Goal: Task Accomplishment & Management: Use online tool/utility

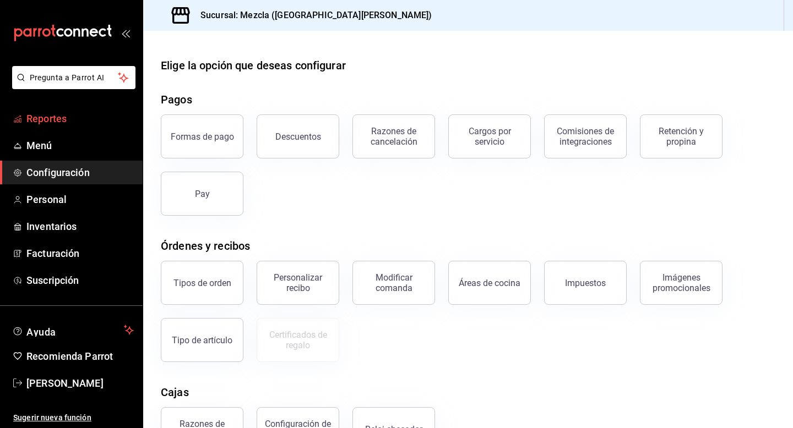
click at [68, 126] on span "Reportes" at bounding box center [79, 118] width 107 height 15
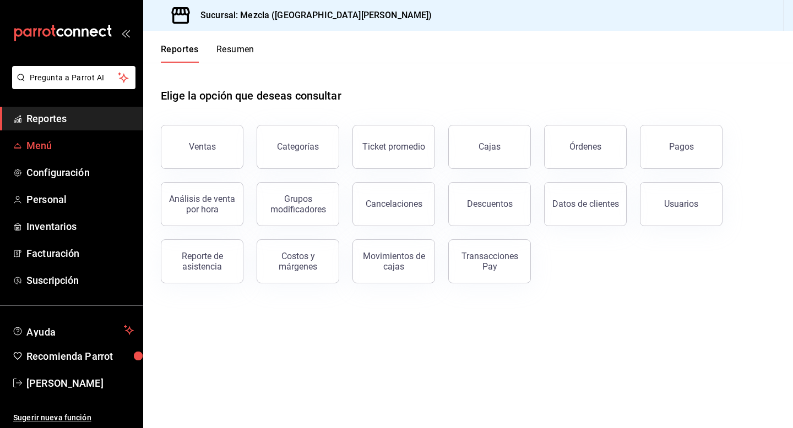
click at [111, 140] on span "Menú" at bounding box center [79, 145] width 107 height 15
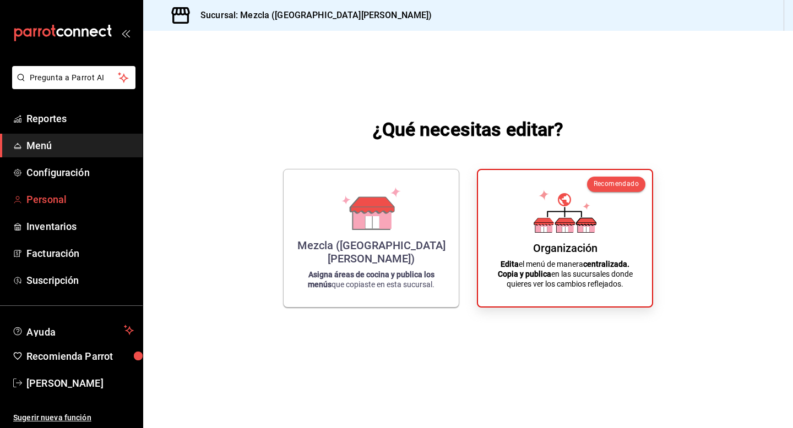
click at [89, 202] on span "Personal" at bounding box center [79, 199] width 107 height 15
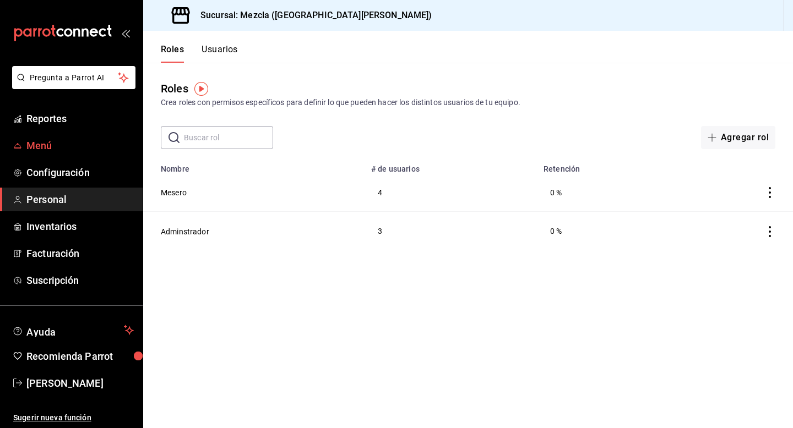
click at [86, 135] on link "Menú" at bounding box center [71, 146] width 143 height 24
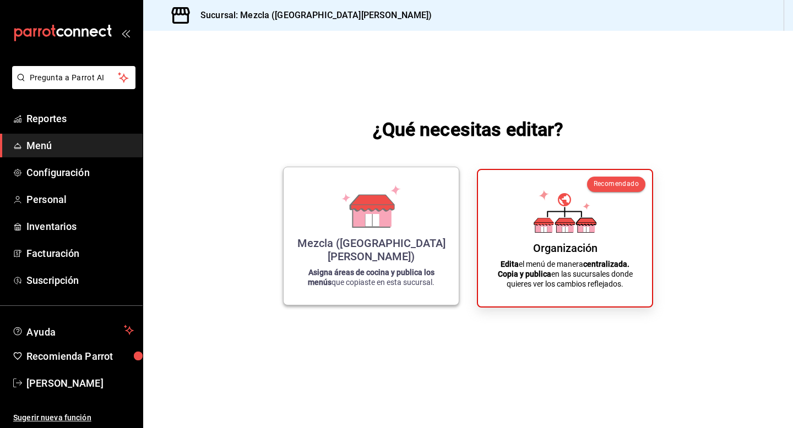
click at [368, 271] on strong "Asigna áreas de cocina y publica los menús" at bounding box center [371, 277] width 127 height 19
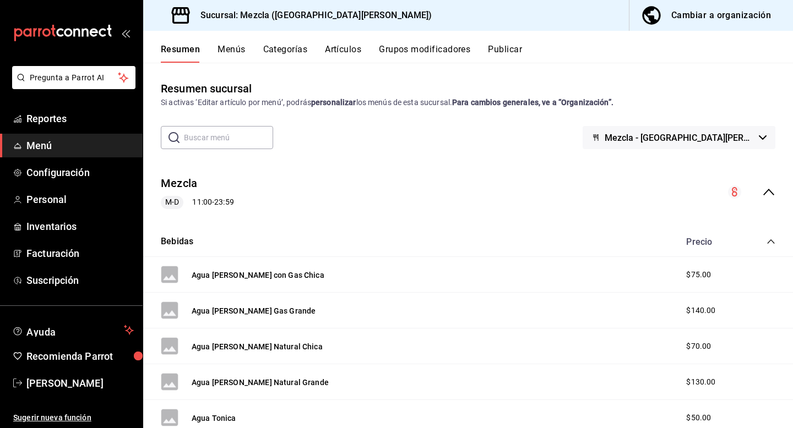
click at [340, 50] on button "Artículos" at bounding box center [343, 53] width 36 height 19
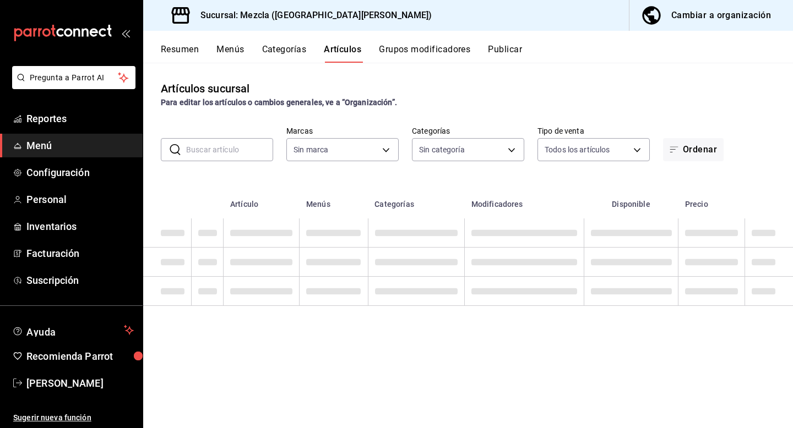
type input "fab4ebb5-c19e-47f6-819d-94a0d1a0aac3"
type input "d2a27ef5-2cf3-4db5-8f33-6cfb984c57dd,620a182b-1ea5-4c9f-a505-45ef3abfb3fc,642cc…"
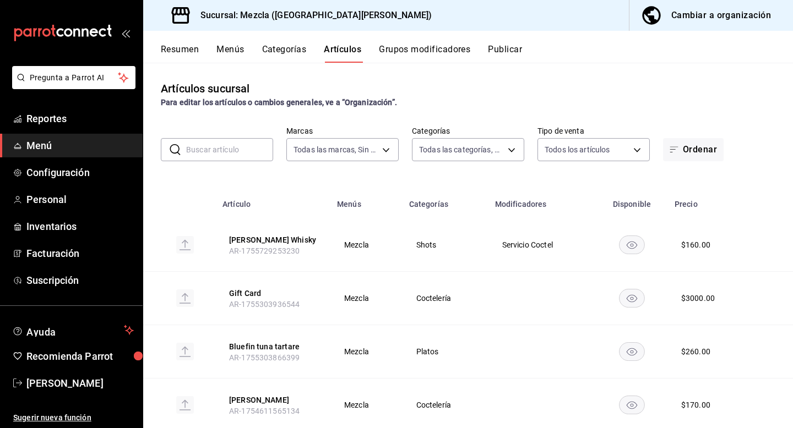
click at [192, 147] on input "text" at bounding box center [229, 150] width 87 height 22
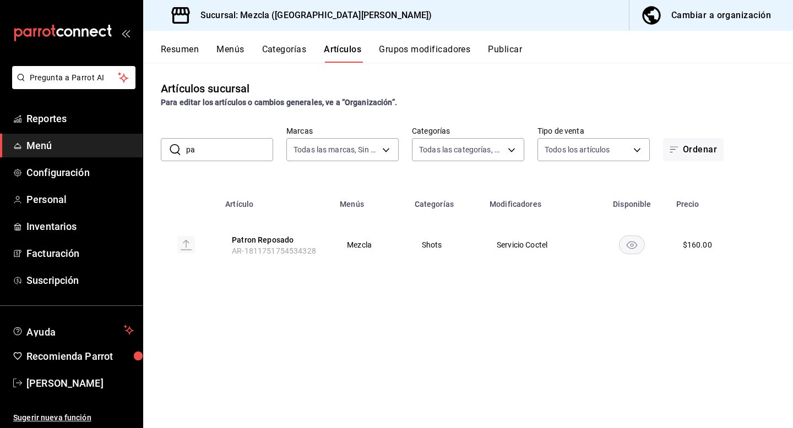
type input "p"
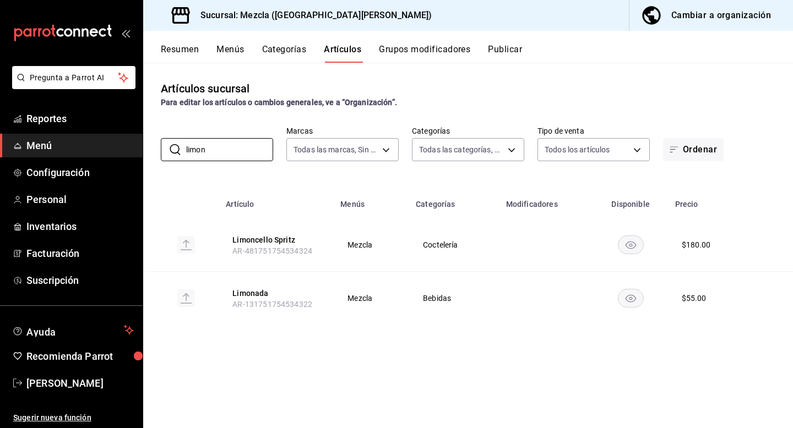
type input "limon"
click at [345, 51] on button "Artículos" at bounding box center [342, 53] width 37 height 19
click at [755, 10] on div "Cambiar a organización" at bounding box center [721, 15] width 100 height 15
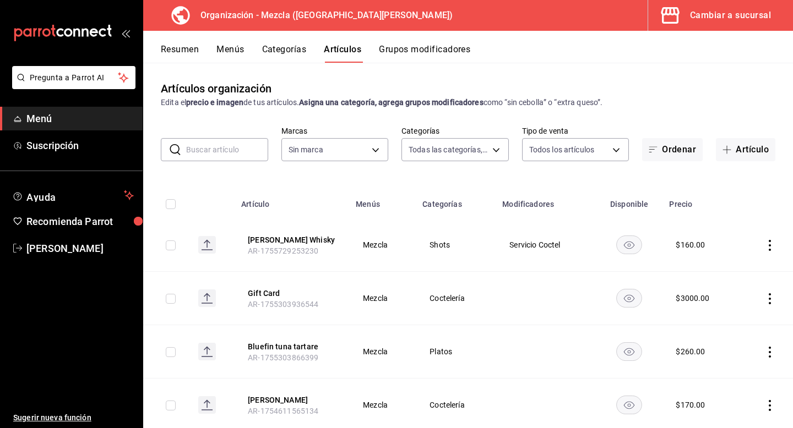
type input "9d13bccb-eec6-40ac-b757-16c91c8dc13a,9238e155-f3e4-4878-b388-10bce27fdd89,8d366…"
type input "421286d7-7bc6-409b-bf64-48757cdbc444"
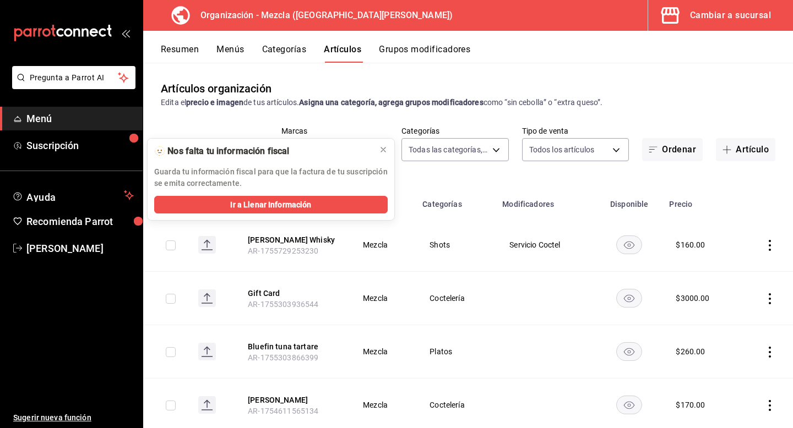
click at [233, 55] on button "Menús" at bounding box center [230, 53] width 28 height 19
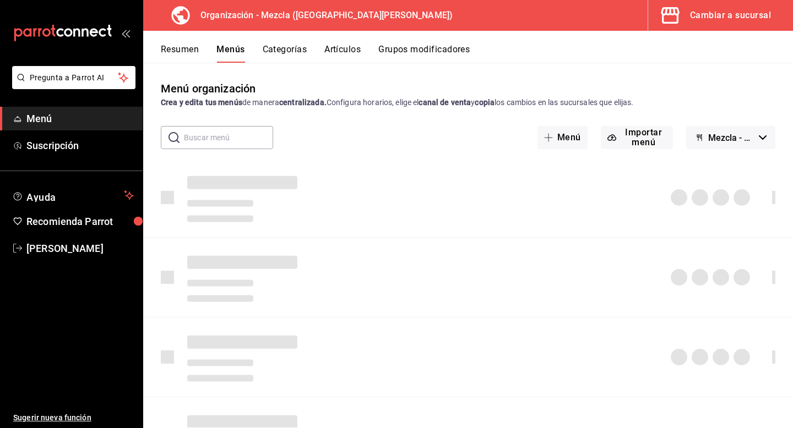
click at [341, 59] on button "Artículos" at bounding box center [342, 53] width 36 height 19
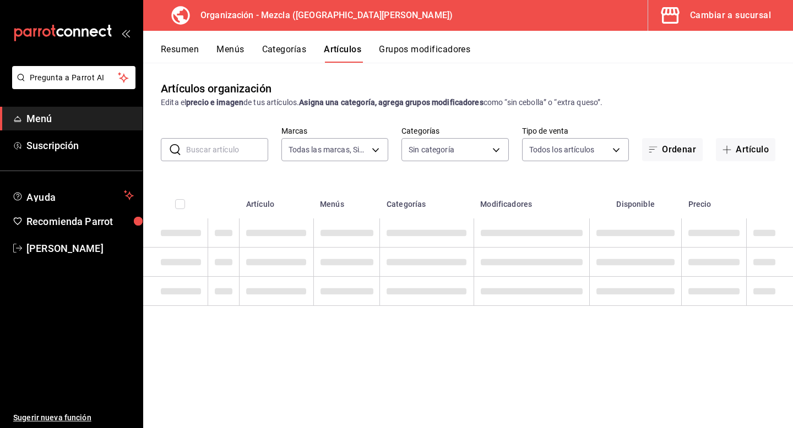
type input "421286d7-7bc6-409b-bf64-48757cdbc444"
type input "9d13bccb-eec6-40ac-b757-16c91c8dc13a,9238e155-f3e4-4878-b388-10bce27fdd89,8d366…"
click at [205, 156] on input "text" at bounding box center [227, 150] width 82 height 22
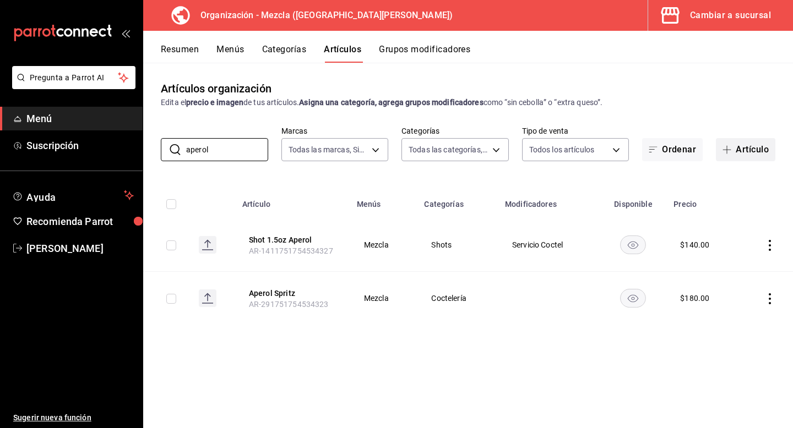
type input "aperol"
click at [735, 145] on button "Artículo" at bounding box center [745, 149] width 59 height 23
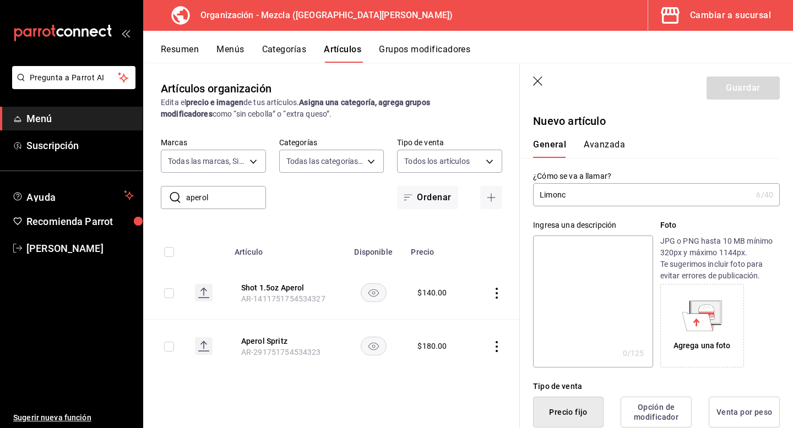
click at [582, 192] on input "Limonc" at bounding box center [642, 195] width 219 height 22
paste input "ello"
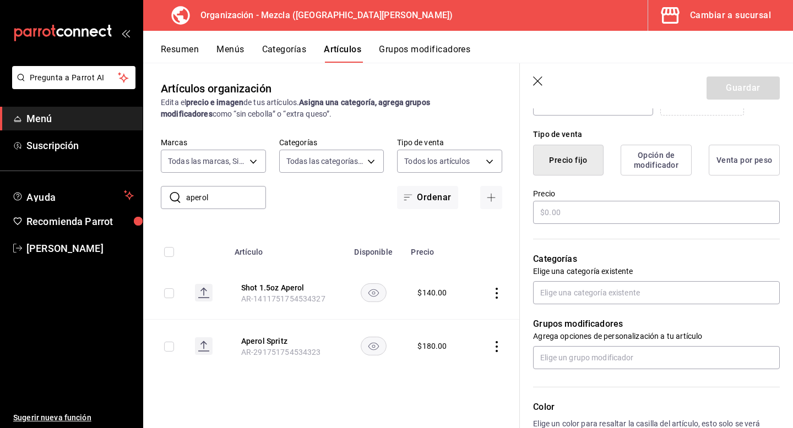
scroll to position [252, 0]
type input "Limoncello"
click at [560, 207] on input "text" at bounding box center [656, 213] width 247 height 23
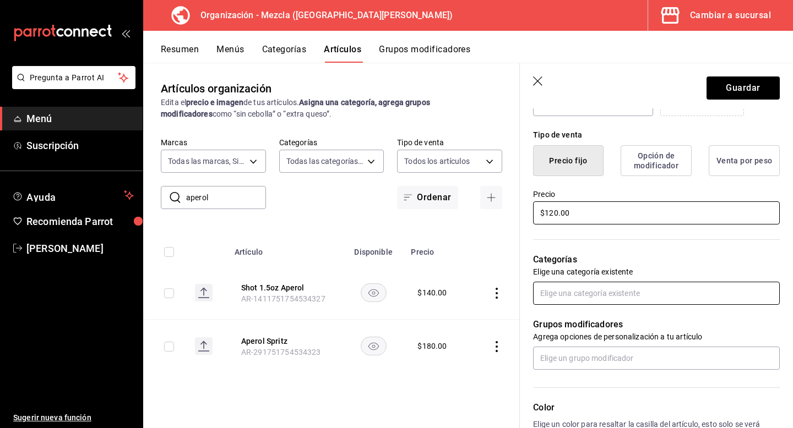
type input "$120.00"
click at [586, 284] on input "text" at bounding box center [656, 293] width 247 height 23
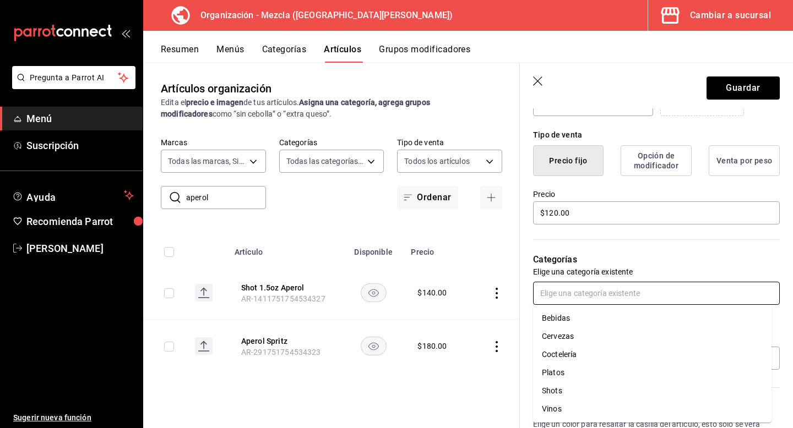
click at [584, 322] on li "Bebidas" at bounding box center [652, 319] width 238 height 18
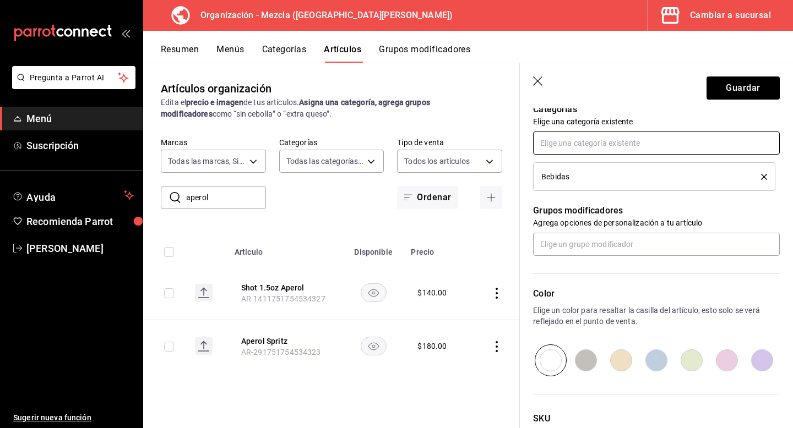
scroll to position [406, 0]
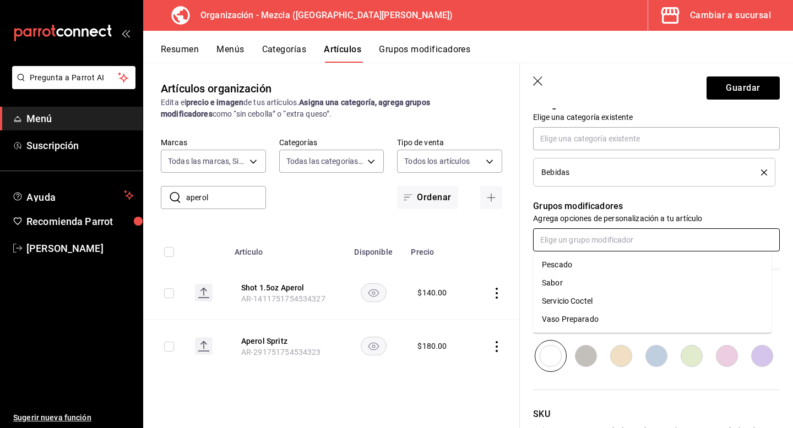
click at [593, 248] on input "text" at bounding box center [656, 240] width 247 height 23
click at [597, 242] on input "text" at bounding box center [656, 240] width 247 height 23
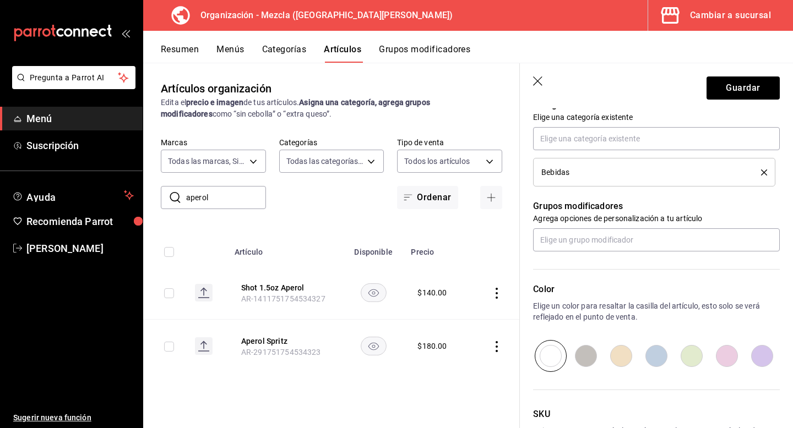
click at [637, 216] on p "Agrega opciones de personalización a tu artículo" at bounding box center [656, 218] width 247 height 11
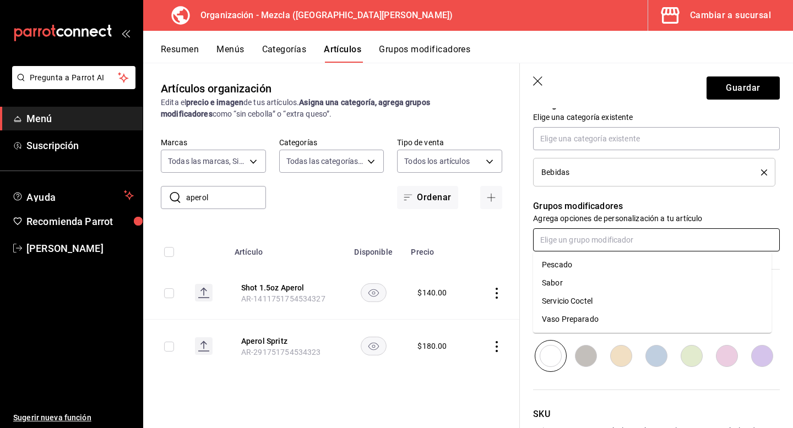
click at [608, 246] on input "text" at bounding box center [656, 240] width 247 height 23
click at [568, 301] on div "Servicio Coctel" at bounding box center [567, 302] width 51 height 12
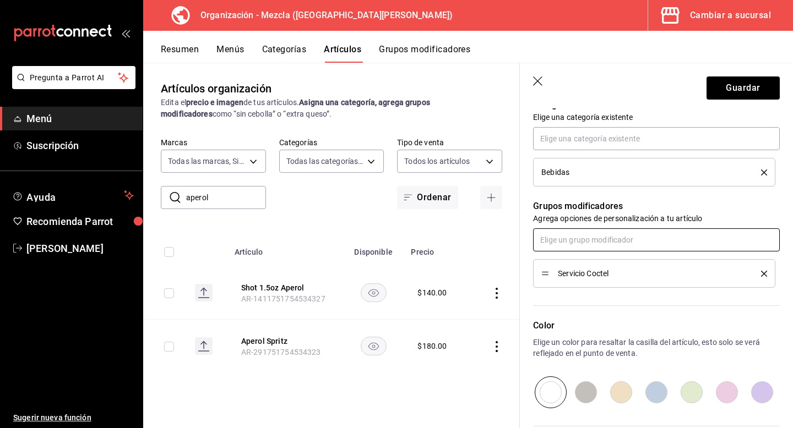
scroll to position [323, 0]
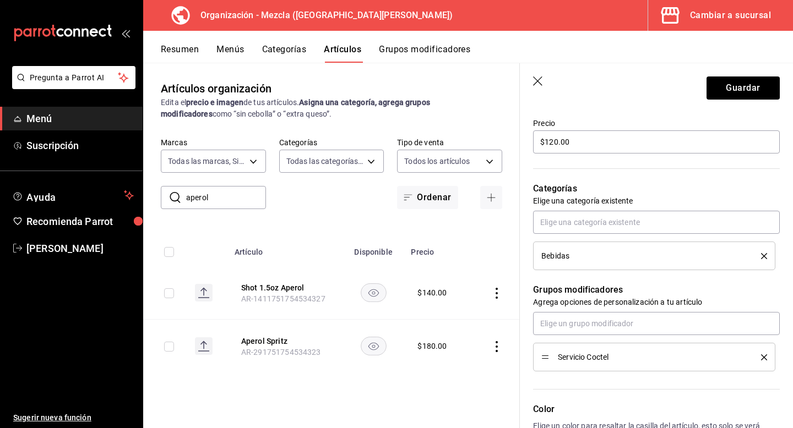
click at [601, 248] on li "Bebidas" at bounding box center [654, 256] width 242 height 29
click at [595, 259] on div "Bebidas" at bounding box center [642, 256] width 203 height 8
click at [670, 250] on div "Bebidas" at bounding box center [654, 256] width 226 height 12
click at [761, 255] on icon "delete" at bounding box center [764, 256] width 6 height 6
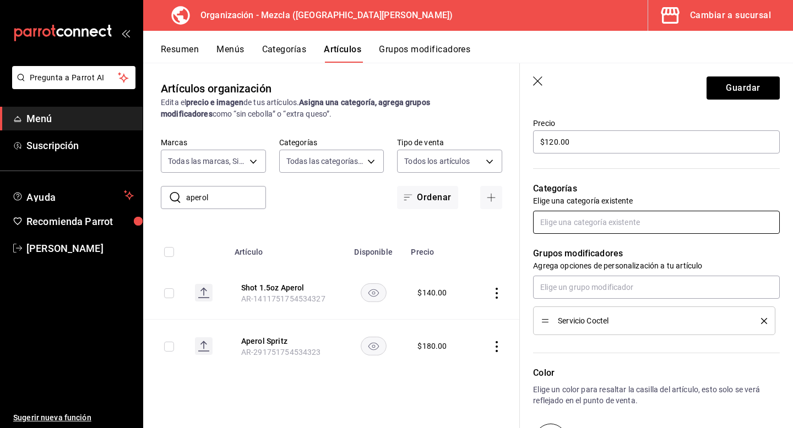
click at [709, 230] on input "text" at bounding box center [656, 222] width 247 height 23
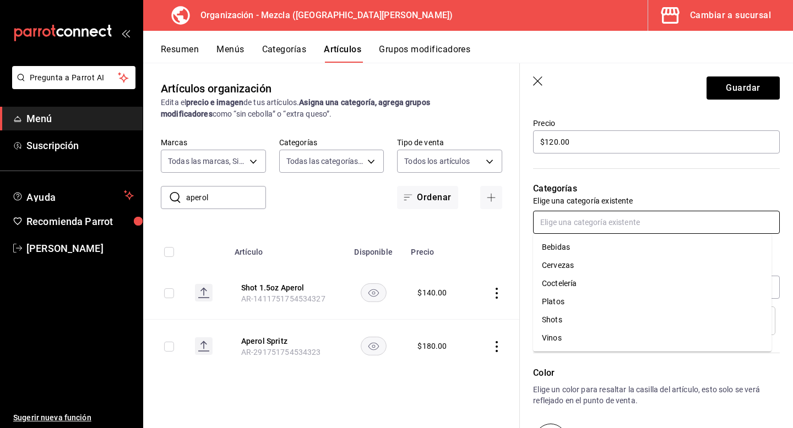
click at [600, 279] on li "Coctelería" at bounding box center [652, 284] width 238 height 18
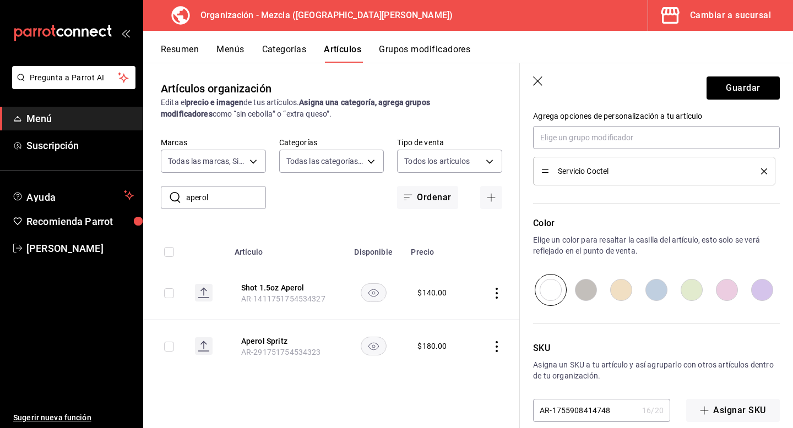
scroll to position [525, 0]
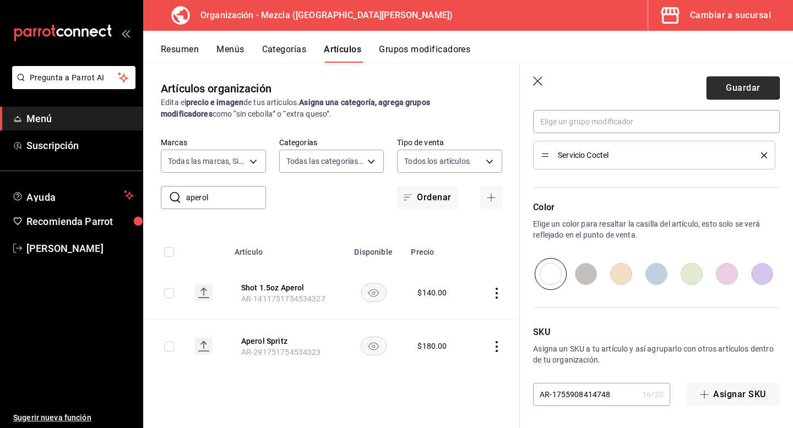
click at [758, 91] on button "Guardar" at bounding box center [743, 88] width 73 height 23
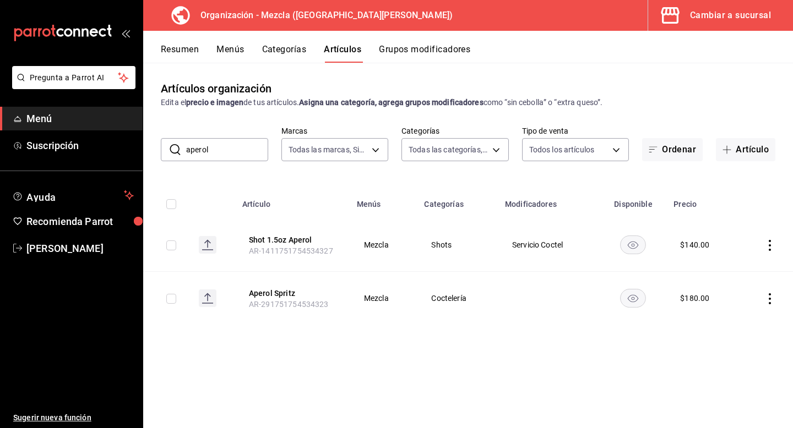
click at [243, 46] on button "Menús" at bounding box center [230, 53] width 28 height 19
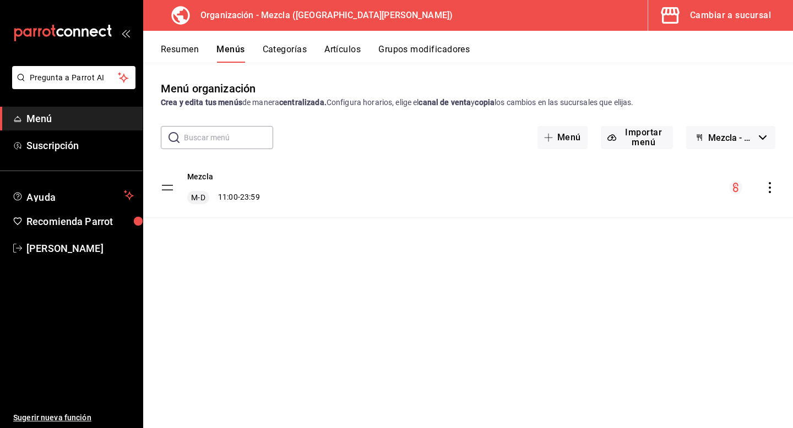
click at [766, 201] on div "Mezcla M-D 11:00 - 23:59" at bounding box center [468, 187] width 650 height 59
click at [769, 193] on div "menu-maker-table" at bounding box center [752, 187] width 46 height 13
click at [768, 184] on icon "actions" at bounding box center [769, 187] width 11 height 11
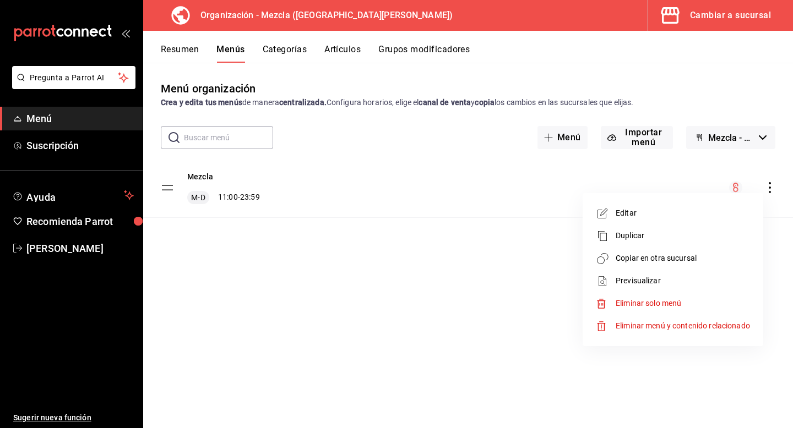
click at [683, 259] on span "Copiar en otra sucursal" at bounding box center [683, 259] width 134 height 12
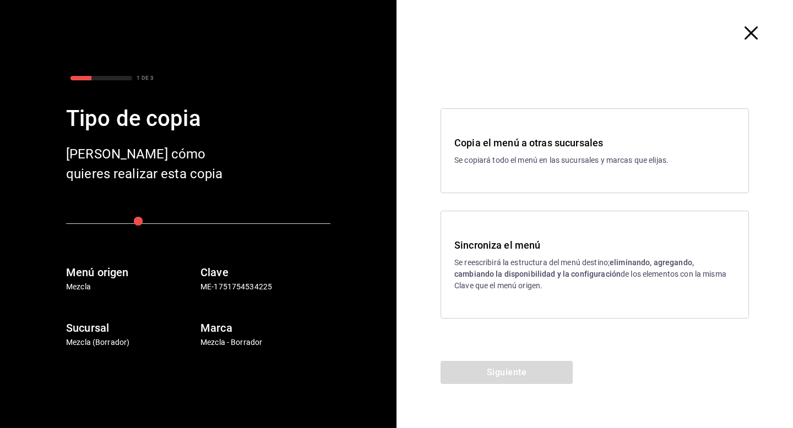
click at [586, 306] on div "Sincroniza el menú Se reescribirá la estructura del menú destino; eliminando, a…" at bounding box center [595, 265] width 308 height 108
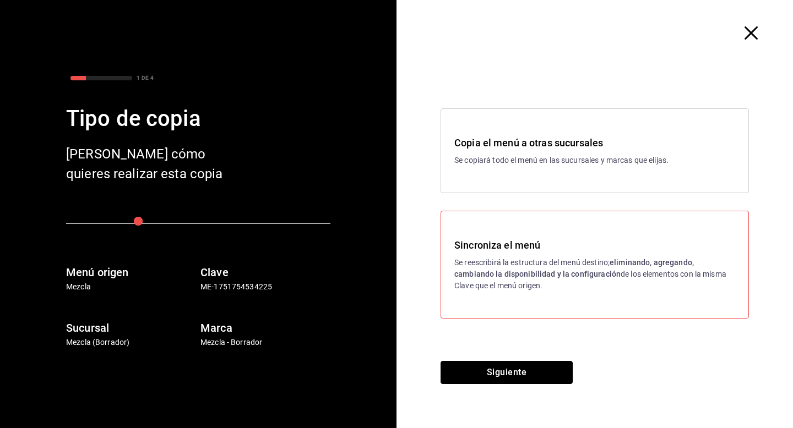
click at [539, 368] on button "Siguiente" at bounding box center [507, 372] width 132 height 23
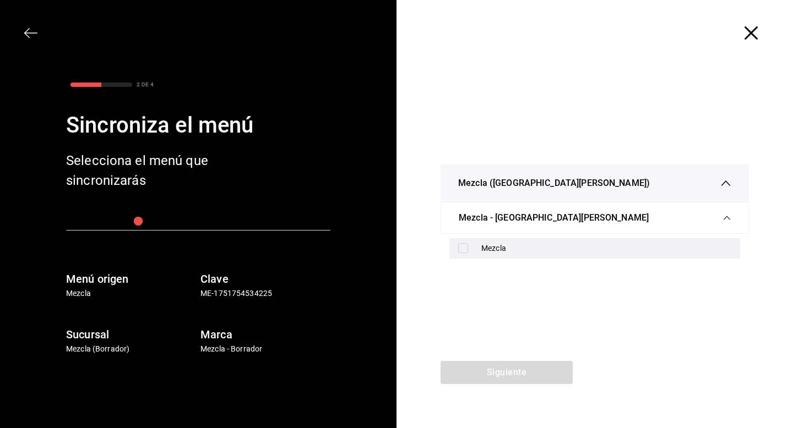
click at [462, 238] on div "Mezcla" at bounding box center [594, 248] width 291 height 20
checkbox input "true"
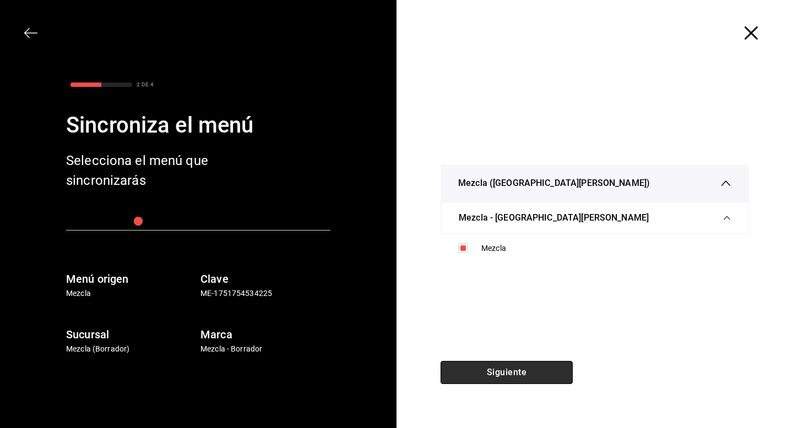
click at [546, 369] on button "Siguiente" at bounding box center [507, 372] width 132 height 23
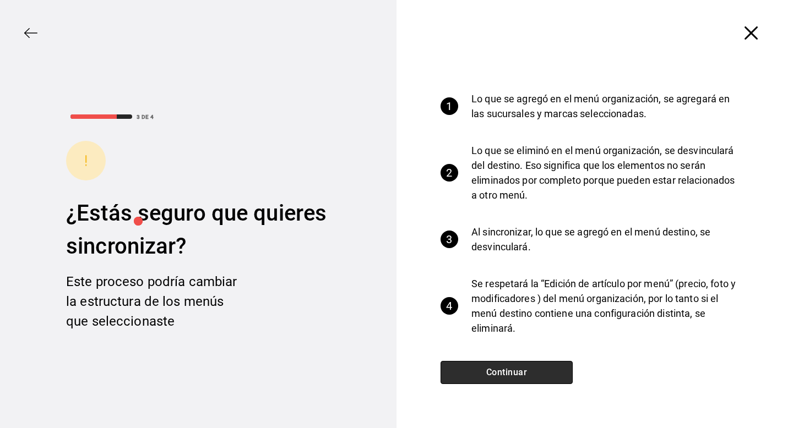
click at [545, 369] on button "Continuar" at bounding box center [507, 372] width 132 height 23
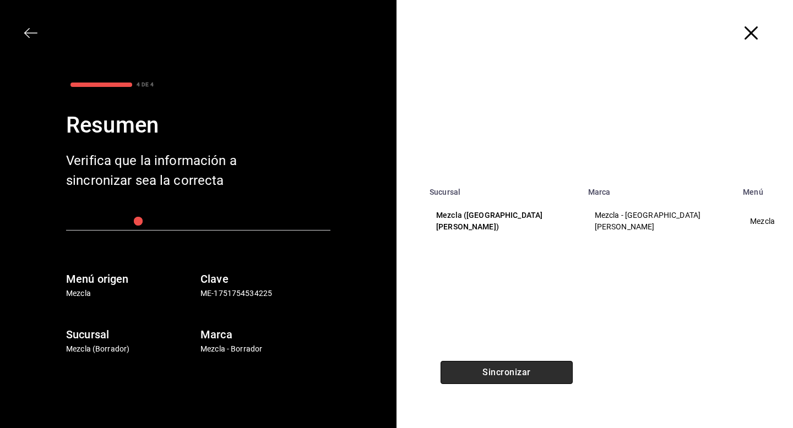
click at [545, 369] on button "Sincronizar" at bounding box center [507, 372] width 132 height 23
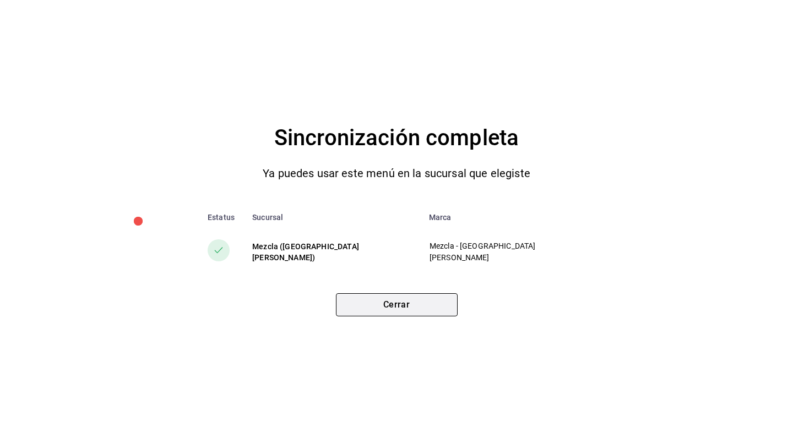
click at [434, 316] on button "Cerrar" at bounding box center [397, 305] width 122 height 23
